Goal: Find specific page/section: Find specific page/section

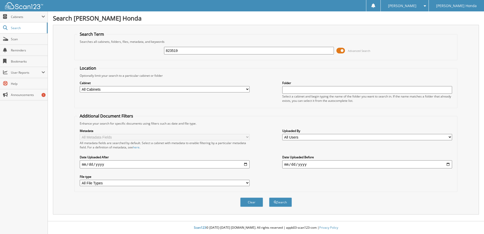
type input "823519"
click at [269, 197] on button "Search" at bounding box center [280, 201] width 23 height 9
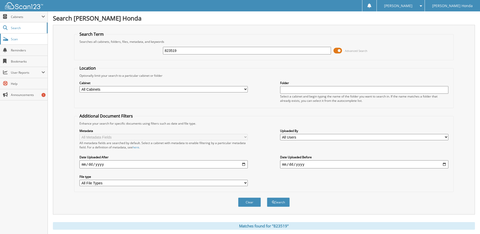
click at [18, 40] on span "Scan" at bounding box center [28, 39] width 34 height 4
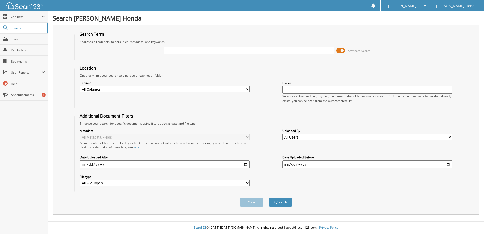
click at [170, 49] on input "text" at bounding box center [249, 51] width 170 height 8
type input "823519"
click at [269, 197] on button "Search" at bounding box center [280, 201] width 23 height 9
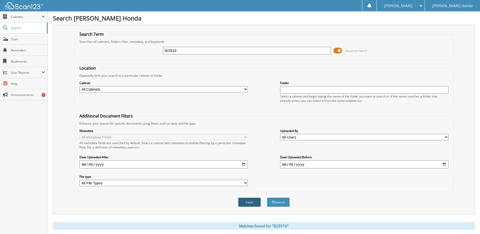
drag, startPoint x: 247, startPoint y: 203, endPoint x: 249, endPoint y: 201, distance: 2.7
click at [249, 201] on button "Clear" at bounding box center [249, 201] width 23 height 9
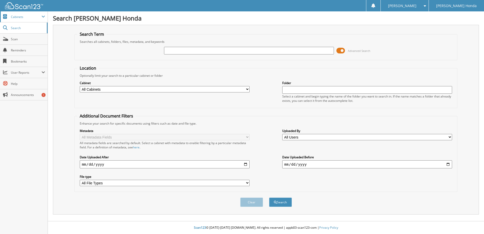
click at [16, 16] on span "Cabinets" at bounding box center [26, 17] width 31 height 4
